Goal: Find specific page/section: Find specific page/section

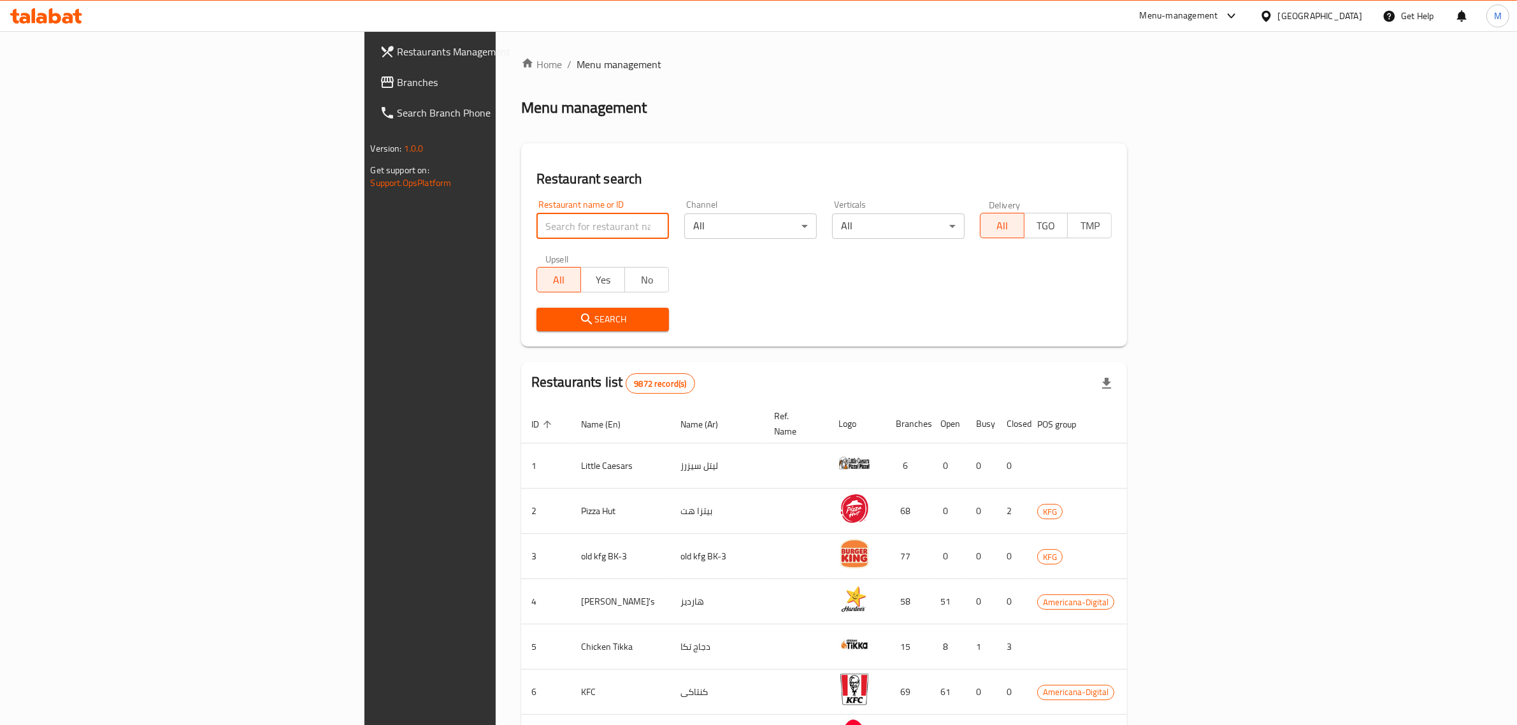
click at [537, 220] on input "search" at bounding box center [603, 225] width 133 height 25
type input "cari"
click button "Search" at bounding box center [603, 320] width 133 height 24
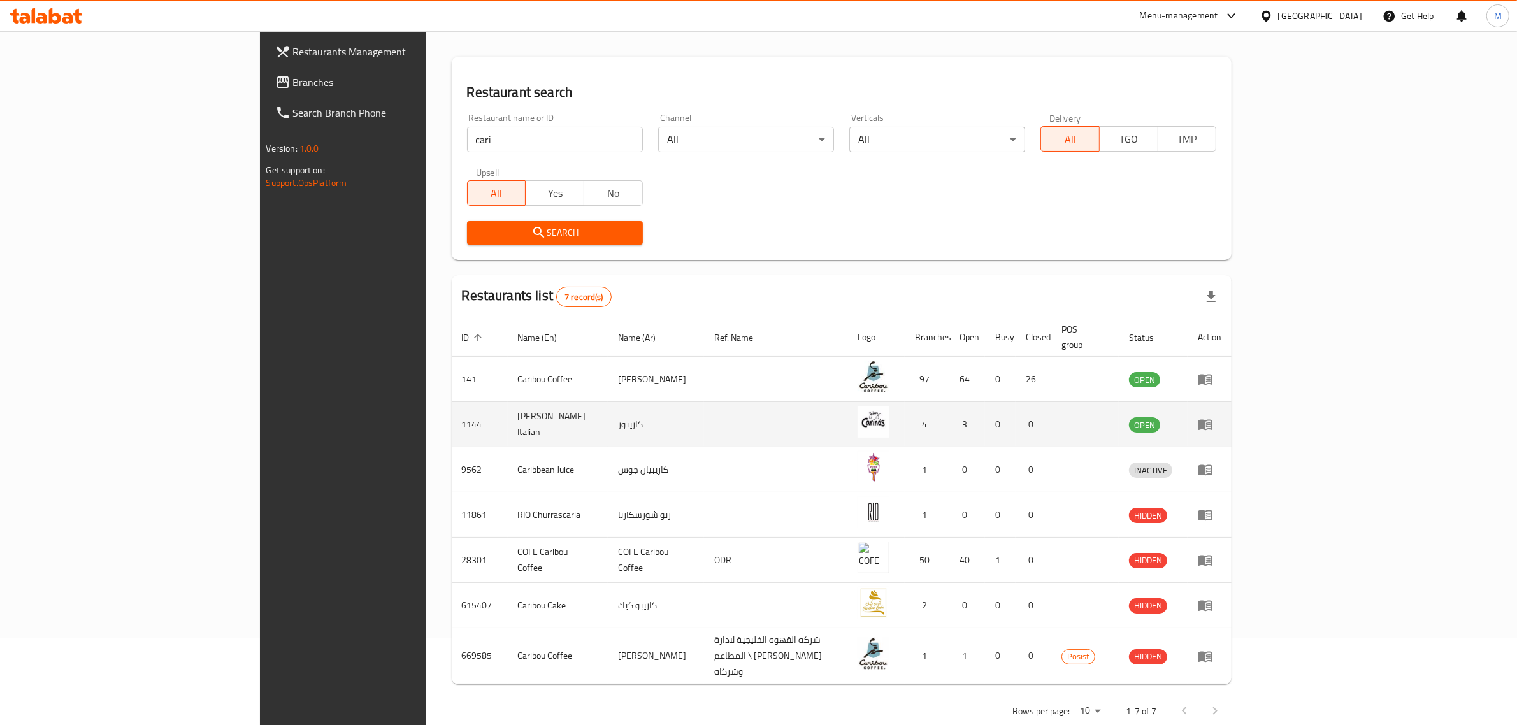
scroll to position [88, 0]
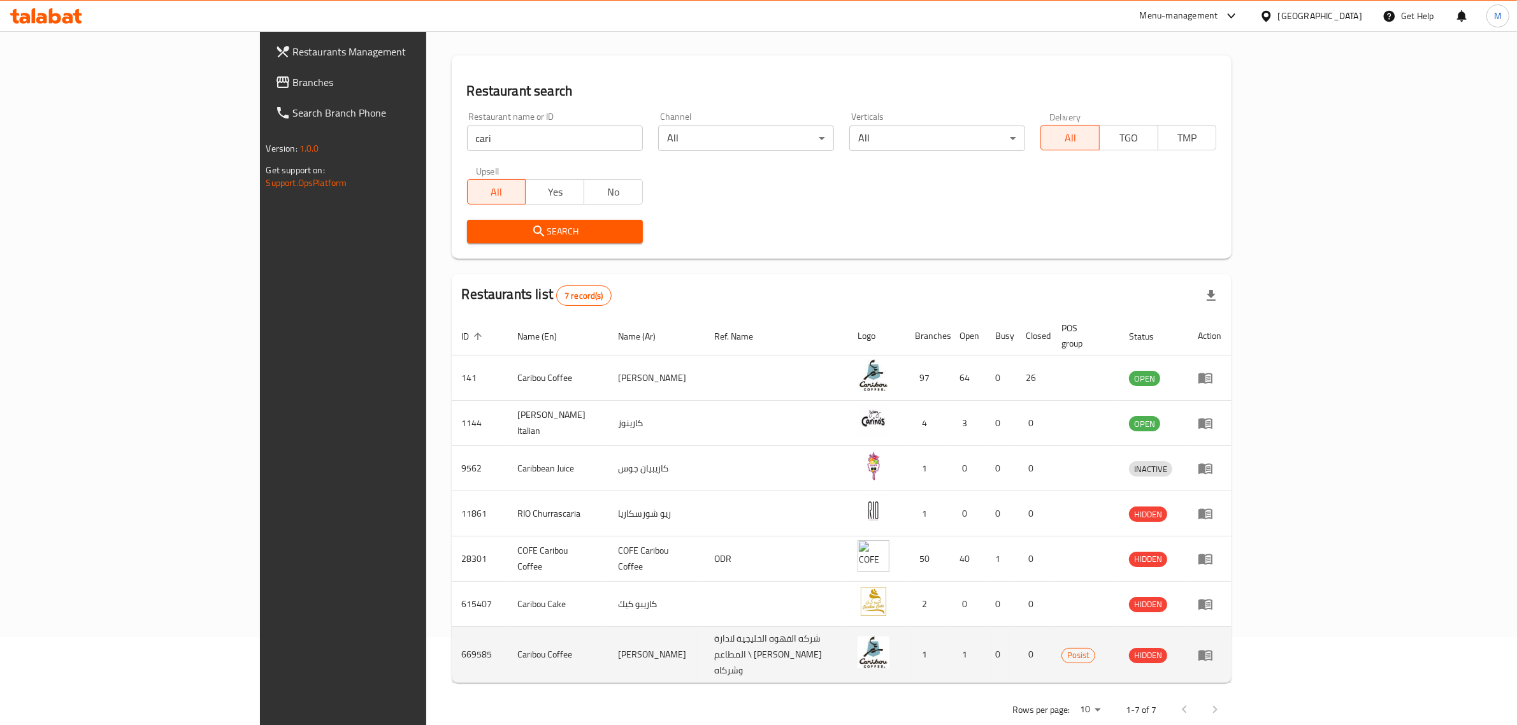
click at [452, 635] on td "669585" at bounding box center [480, 655] width 56 height 56
copy td "669585"
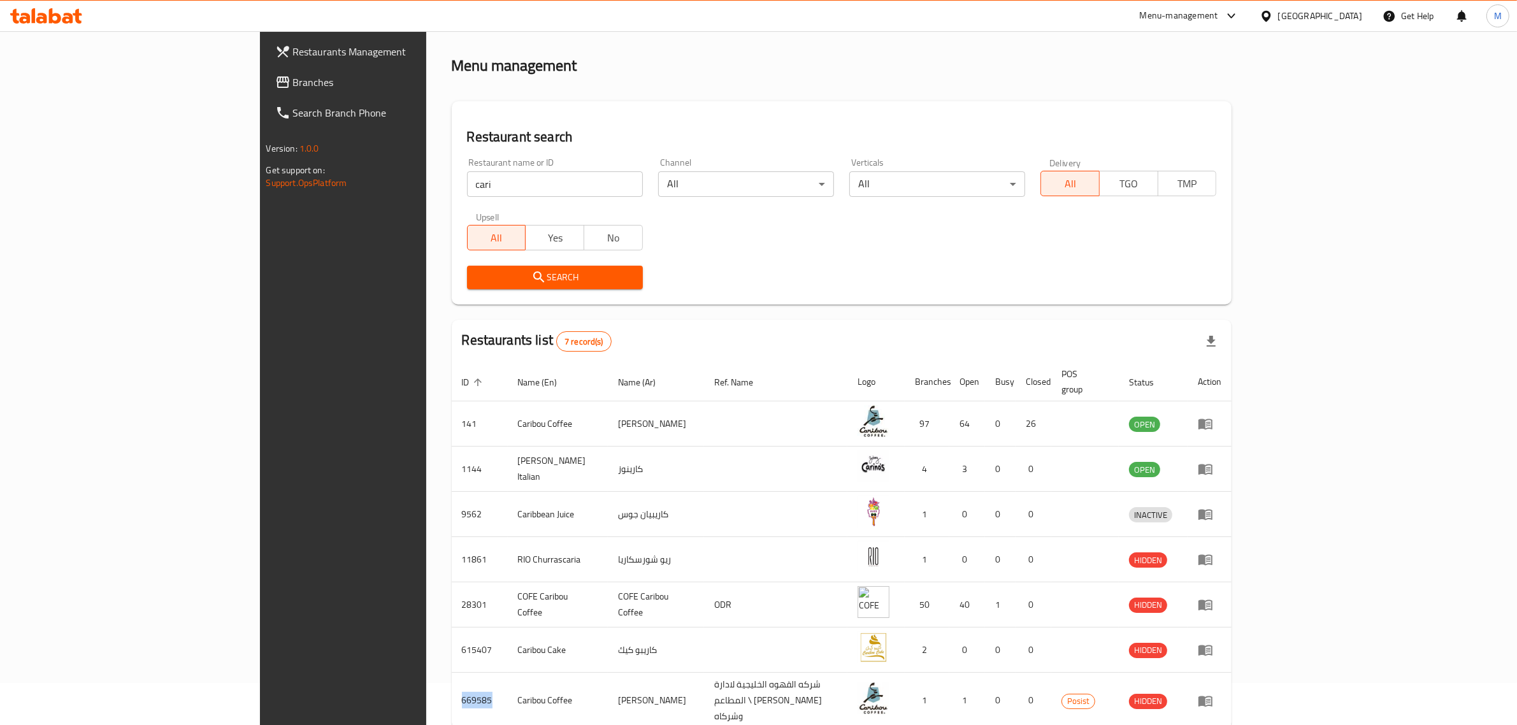
scroll to position [0, 0]
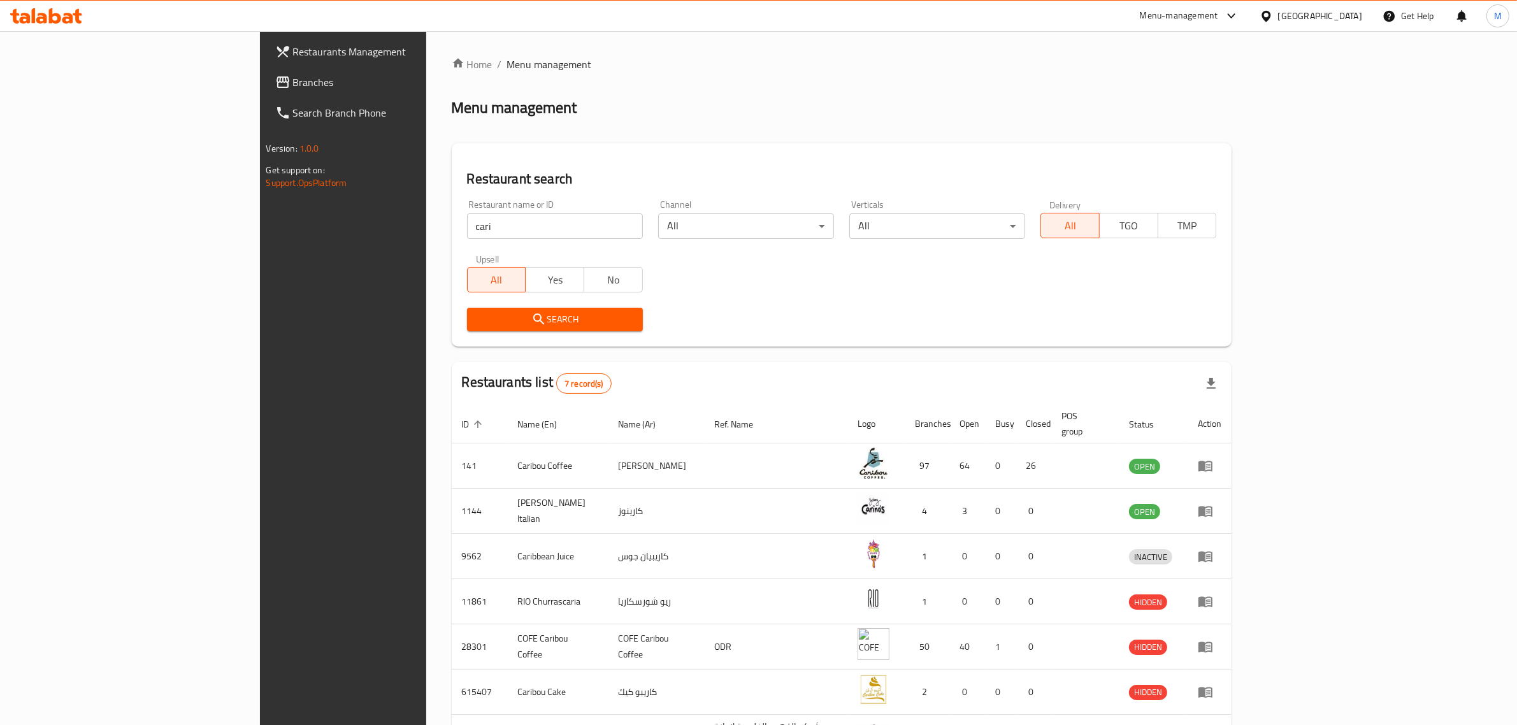
click at [1239, 18] on icon at bounding box center [1231, 15] width 15 height 15
click at [1135, 227] on div "Restaurant-Management" at bounding box center [1167, 230] width 100 height 14
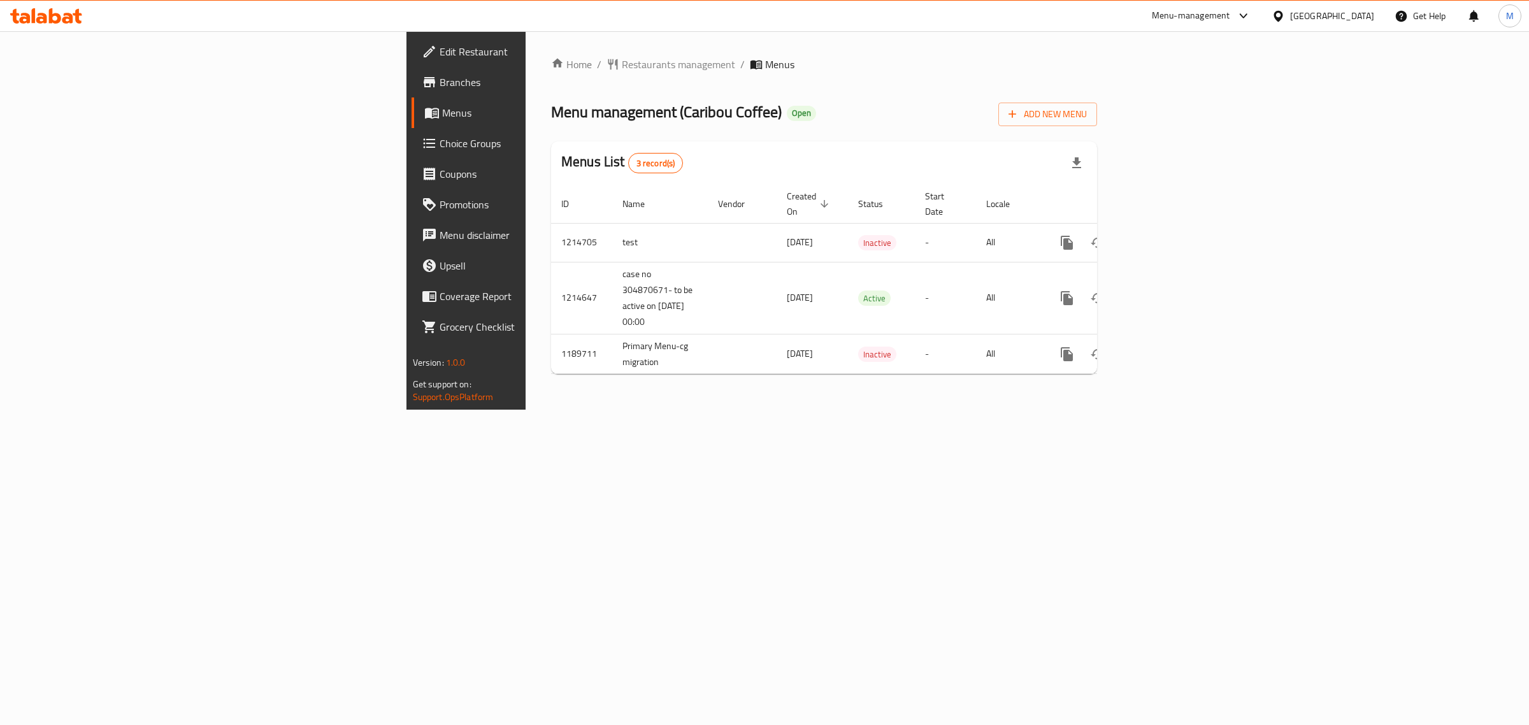
click at [412, 71] on link "Branches" at bounding box center [537, 82] width 250 height 31
